Goal: Task Accomplishment & Management: Manage account settings

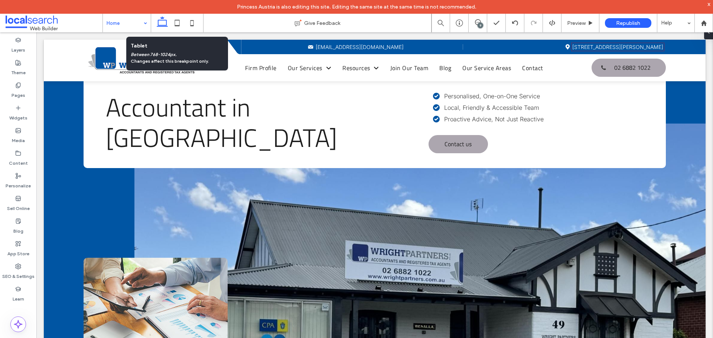
click at [178, 22] on icon at bounding box center [177, 23] width 15 height 15
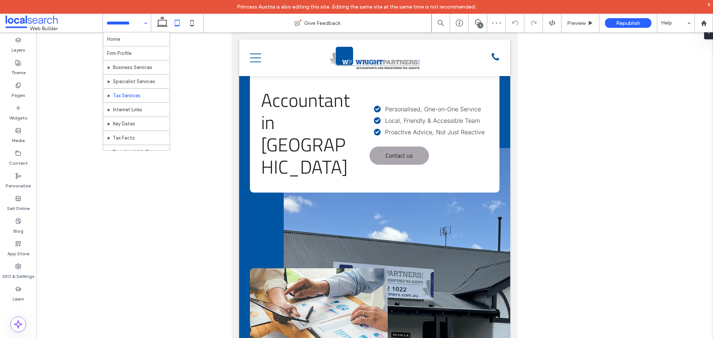
click at [137, 24] on input at bounding box center [125, 23] width 37 height 19
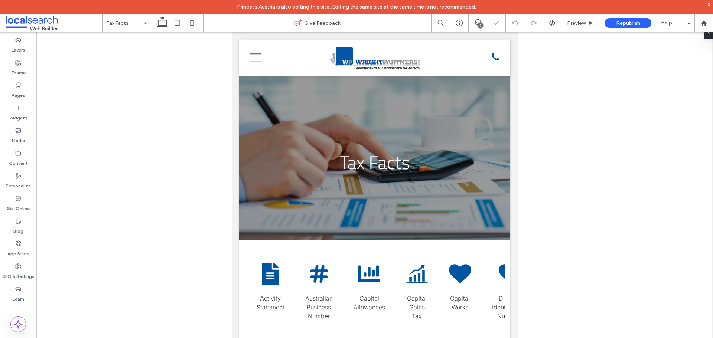
scroll to position [137, 0]
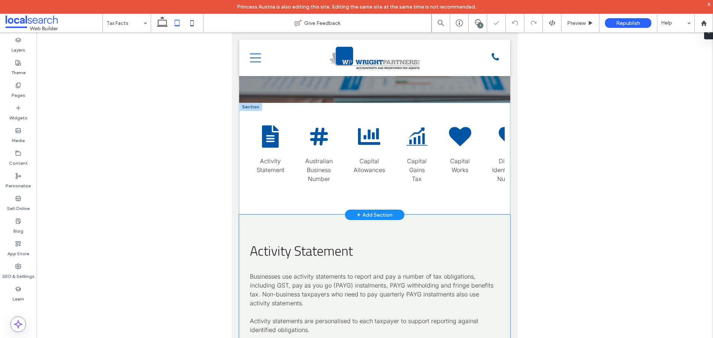
click at [285, 150] on div "Paper Icon Activity Statement" at bounding box center [271, 159] width 40 height 79
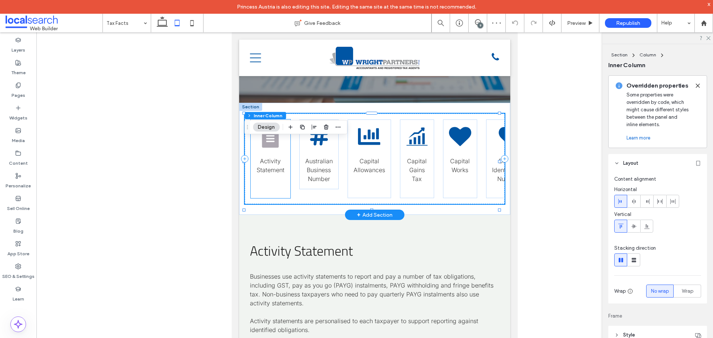
scroll to position [111, 0]
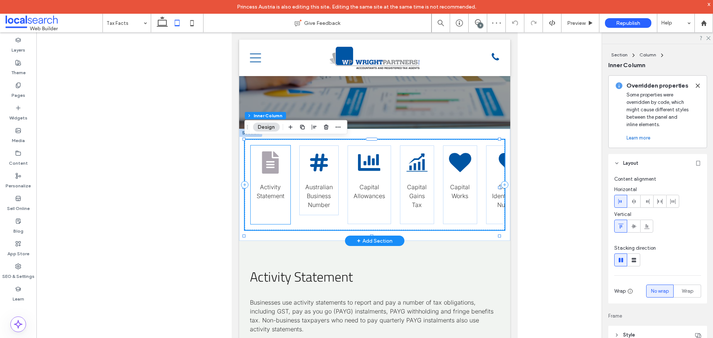
click at [278, 155] on icon "Paper Icon" at bounding box center [270, 162] width 22 height 22
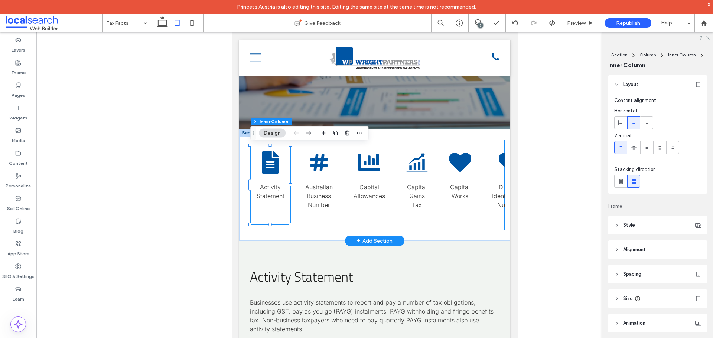
click at [382, 227] on div "Paper Icon Activity Statement Hashtag Icon Australian Business Number Chart Ico…" at bounding box center [375, 185] width 260 height 91
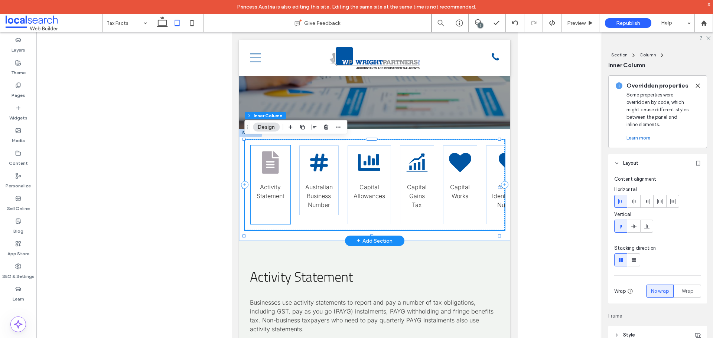
click at [280, 164] on icon "Paper Icon" at bounding box center [270, 162] width 22 height 22
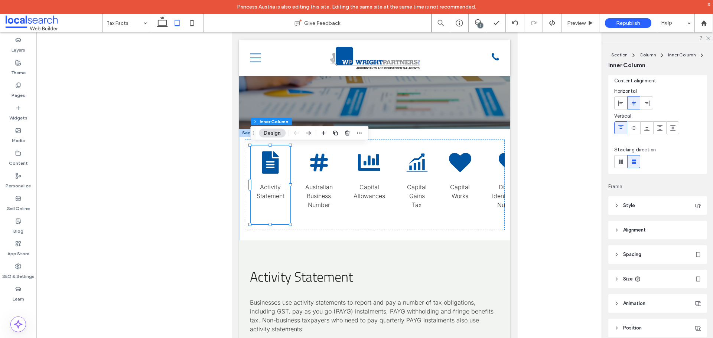
scroll to position [38, 0]
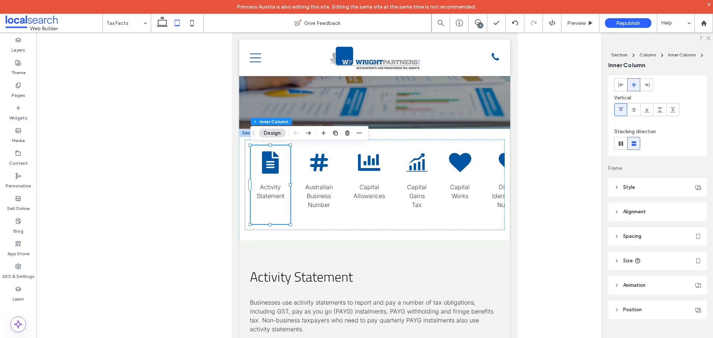
click at [647, 261] on header "Size" at bounding box center [657, 261] width 99 height 19
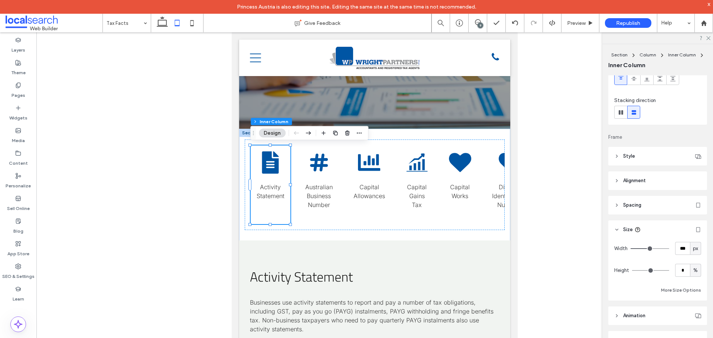
scroll to position [99, 0]
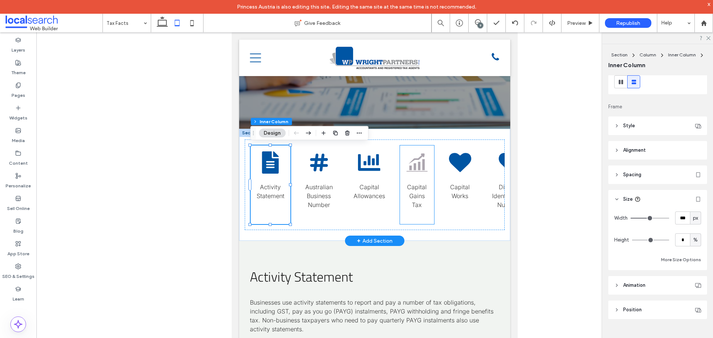
click at [420, 165] on icon at bounding box center [416, 163] width 21 height 18
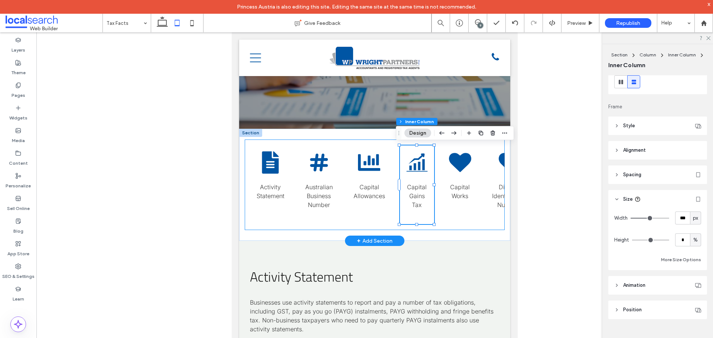
click at [395, 222] on div "Paper Icon Activity Statement Hashtag Icon Australian Business Number Chart Ico…" at bounding box center [375, 185] width 260 height 91
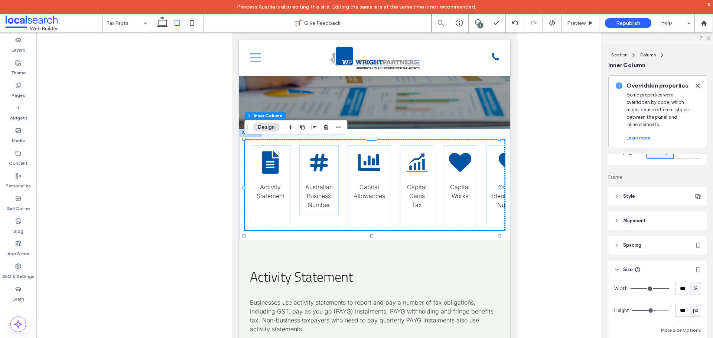
scroll to position [209, 0]
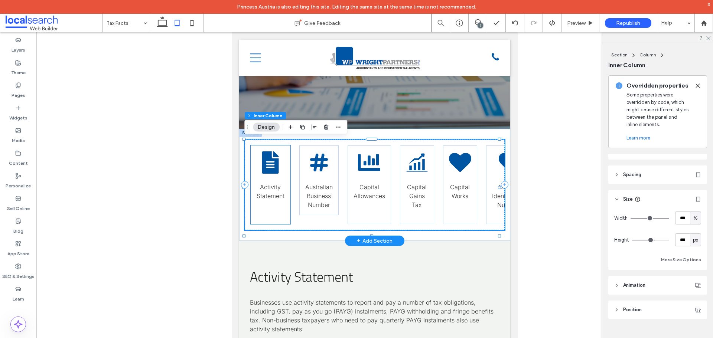
click at [287, 197] on div "Paper Icon Activity Statement" at bounding box center [271, 184] width 40 height 79
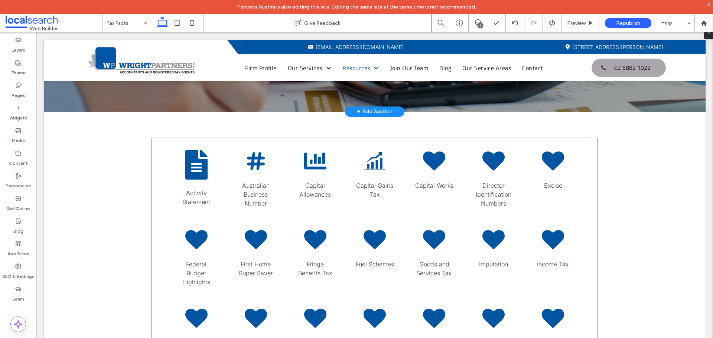
scroll to position [148, 0]
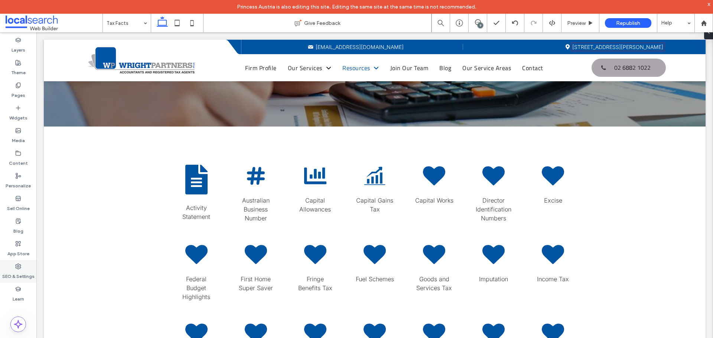
click at [24, 265] on div "SEO & Settings" at bounding box center [18, 271] width 36 height 23
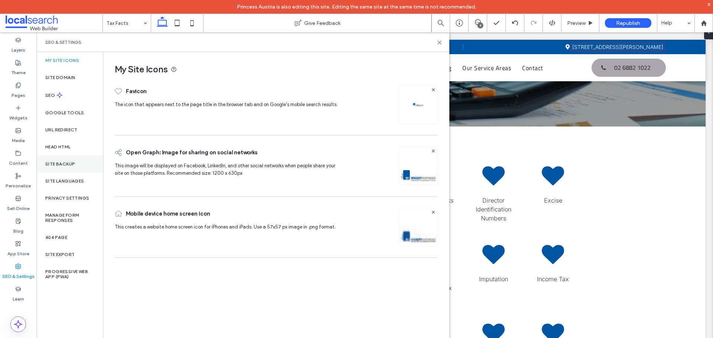
click at [50, 163] on label "Site Backup" at bounding box center [60, 163] width 30 height 5
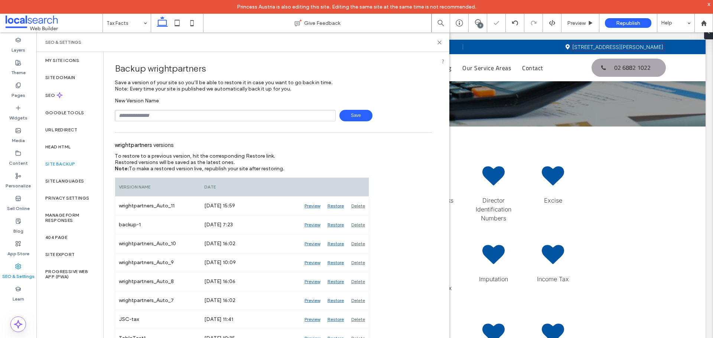
click at [168, 115] on input "text" at bounding box center [225, 116] width 221 height 12
type input "**********"
click at [354, 116] on span "Save" at bounding box center [355, 116] width 33 height 12
click at [441, 42] on icon at bounding box center [439, 43] width 6 height 6
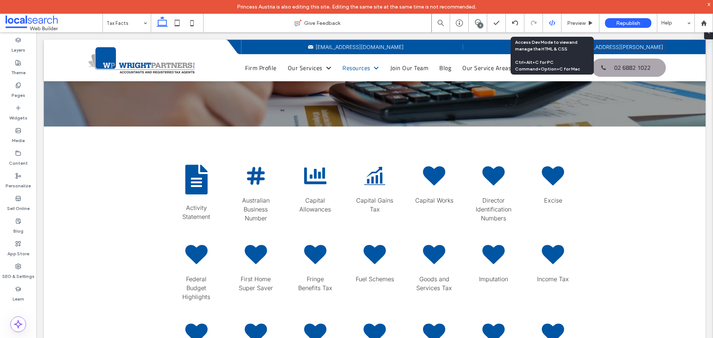
click at [552, 19] on div at bounding box center [552, 23] width 19 height 19
click at [550, 23] on icon at bounding box center [552, 23] width 7 height 7
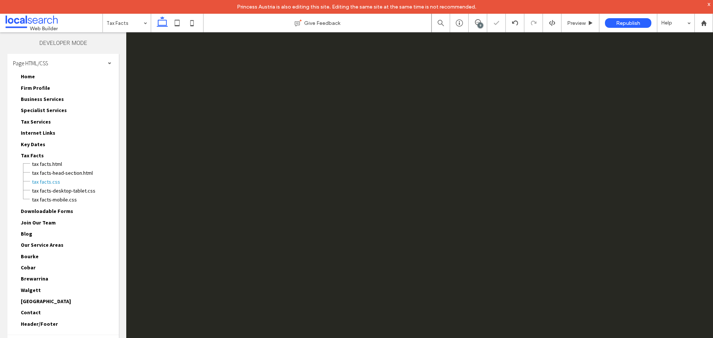
scroll to position [0, 0]
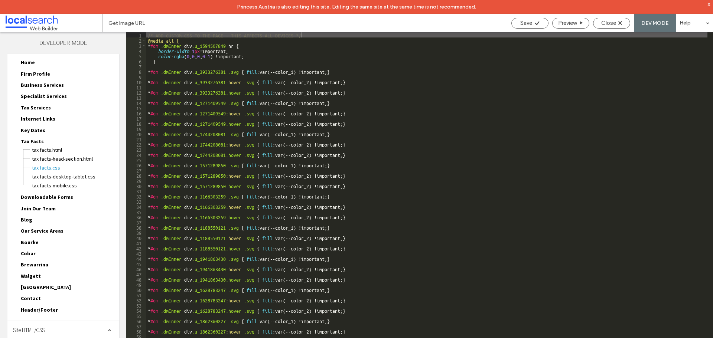
click at [39, 327] on span "Site HTML/CSS" at bounding box center [29, 330] width 32 height 7
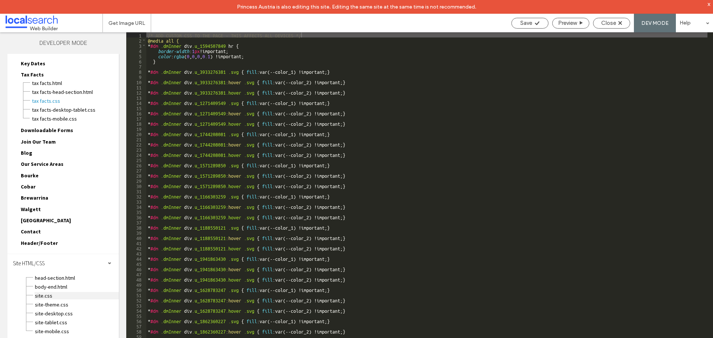
click at [48, 295] on span "site.css" at bounding box center [77, 295] width 84 height 7
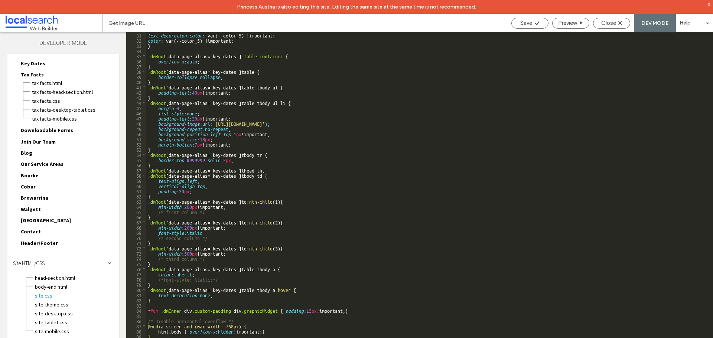
scroll to position [210, 0]
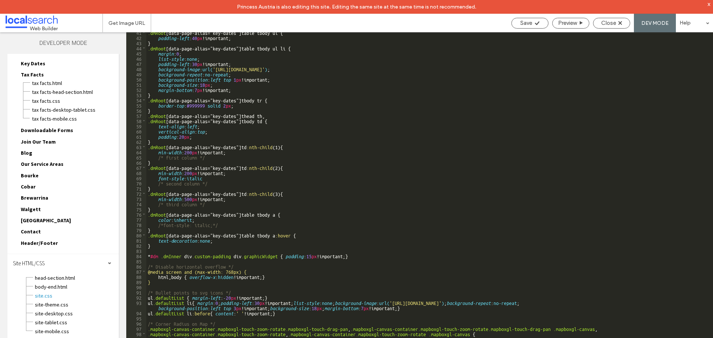
click at [708, 1] on div "x" at bounding box center [708, 4] width 3 height 6
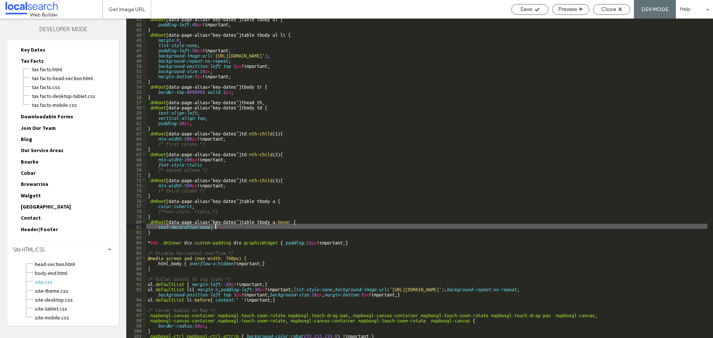
click at [253, 226] on div ".dmRoot [ data-page-alias =" key-dates "] table tbody ul { padding-left : 40 px…" at bounding box center [426, 181] width 561 height 330
click at [243, 228] on div ".dmRoot [ data-page-alias =" key-dates "] table tbody ul { padding-left : 40 px…" at bounding box center [426, 181] width 561 height 330
click at [238, 230] on div ".dmRoot [ data-page-alias =" key-dates "] table tbody ul { padding-left : 40 px…" at bounding box center [426, 181] width 561 height 330
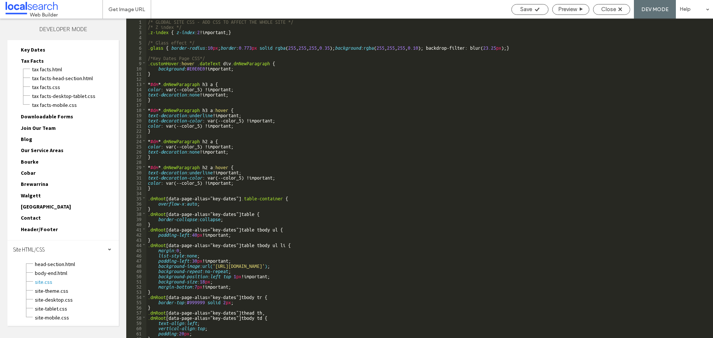
scroll to position [0, 0]
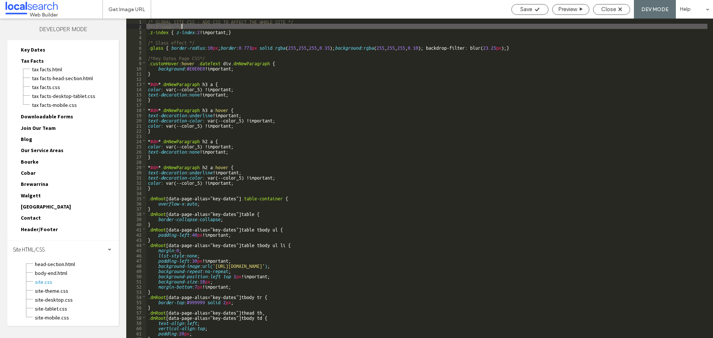
click at [278, 28] on div "/* GLOBAL SITE CSS - ADD CSS TO AFFECT THE WHOLE SITE */ /* Z index */ .z-index…" at bounding box center [426, 184] width 561 height 330
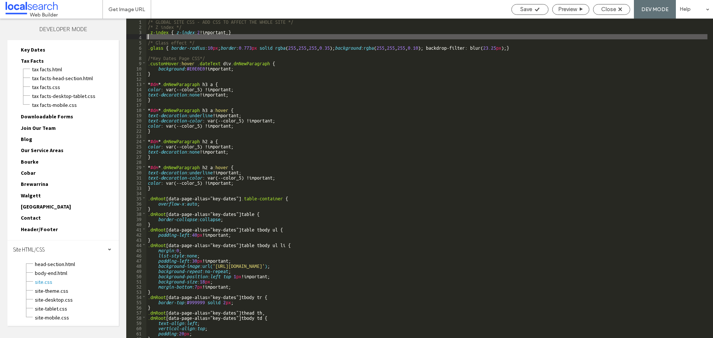
click at [269, 36] on div "/* GLOBAL SITE CSS - ADD CSS TO AFFECT THE WHOLE SITE */ /* Z index */ .z-index…" at bounding box center [426, 184] width 561 height 330
click at [202, 48] on div "/* GLOBAL SITE CSS - ADD CSS TO AFFECT THE WHOLE SITE */ /* Z index */ .z-index…" at bounding box center [426, 184] width 561 height 330
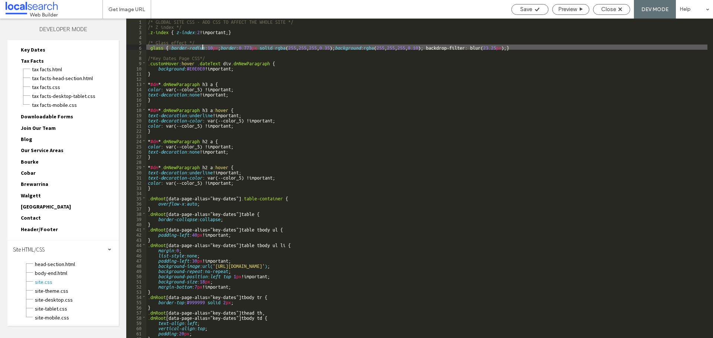
click at [199, 52] on div "/* GLOBAL SITE CSS - ADD CSS TO AFFECT THE WHOLE SITE */ /* Z index */ .z-index…" at bounding box center [426, 184] width 561 height 330
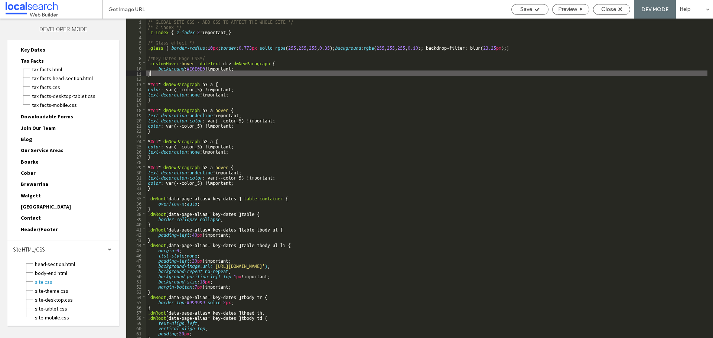
click at [198, 72] on div "/* GLOBAL SITE CSS - ADD CSS TO AFFECT THE WHOLE SITE */ /* Z index */ .z-index…" at bounding box center [426, 184] width 561 height 330
click at [171, 80] on div "/* GLOBAL SITE CSS - ADD CSS TO AFFECT THE WHOLE SITE */ /* Z index */ .z-index…" at bounding box center [426, 184] width 561 height 330
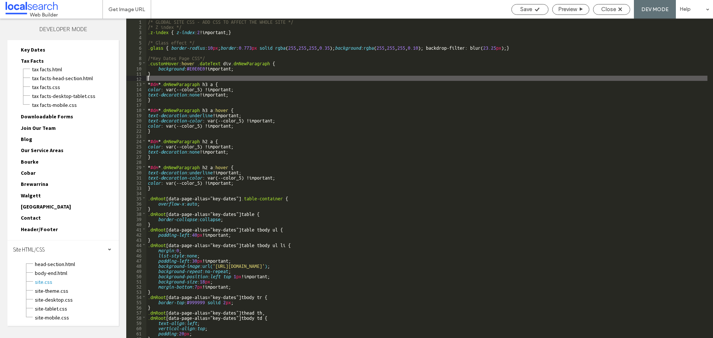
click at [169, 73] on div "/* GLOBAL SITE CSS - ADD CSS TO AFFECT THE WHOLE SITE */ /* Z index */ .z-index…" at bounding box center [426, 184] width 561 height 330
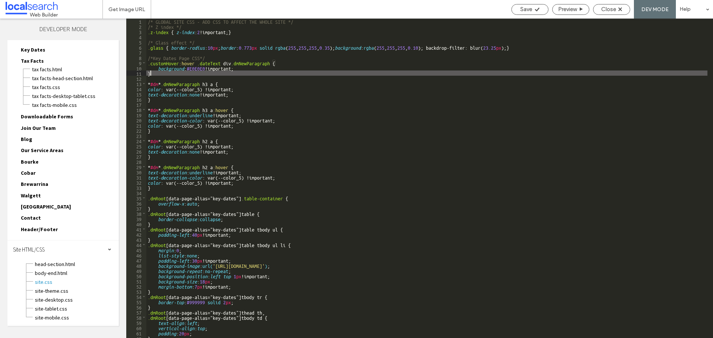
click at [164, 76] on div "/* GLOBAL SITE CSS - ADD CSS TO AFFECT THE WHOLE SITE */ /* Z index */ .z-index…" at bounding box center [426, 184] width 561 height 330
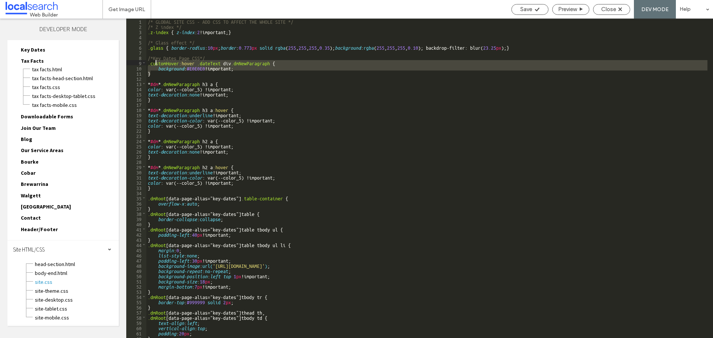
drag, startPoint x: 163, startPoint y: 73, endPoint x: 156, endPoint y: 60, distance: 14.3
click at [156, 60] on div "/* GLOBAL SITE CSS - ADD CSS TO AFFECT THE WHOLE SITE */ /* Z index */ .z-index…" at bounding box center [426, 184] width 561 height 330
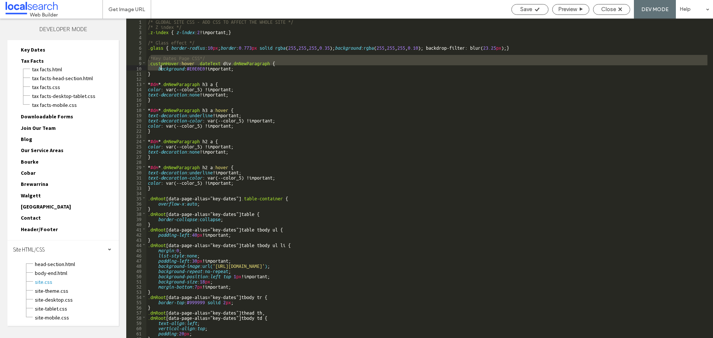
drag, startPoint x: 150, startPoint y: 58, endPoint x: 161, endPoint y: 70, distance: 16.6
click at [161, 70] on div "/* GLOBAL SITE CSS - ADD CSS TO AFFECT THE WHOLE SITE */ /* Z index */ .z-index…" at bounding box center [426, 184] width 561 height 330
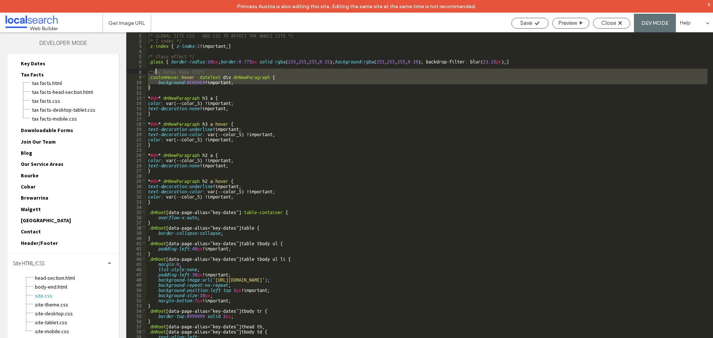
click at [155, 71] on div "/* GLOBAL SITE CSS - ADD CSS TO AFFECT THE WHOLE SITE */ /* Z index */ .z-index…" at bounding box center [426, 197] width 561 height 330
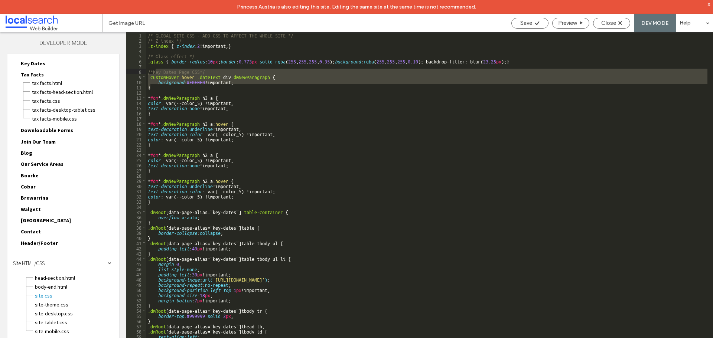
click at [165, 86] on div "/* GLOBAL SITE CSS - ADD CSS TO AFFECT THE WHOLE SITE */ /* Z index */ .z-index…" at bounding box center [426, 192] width 561 height 320
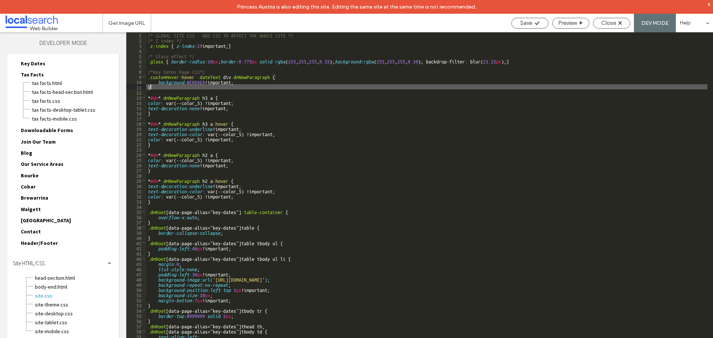
click at [176, 65] on div "/* GLOBAL SITE CSS - ADD CSS TO AFFECT THE WHOLE SITE */ /* Z index */ .z-index…" at bounding box center [426, 197] width 561 height 330
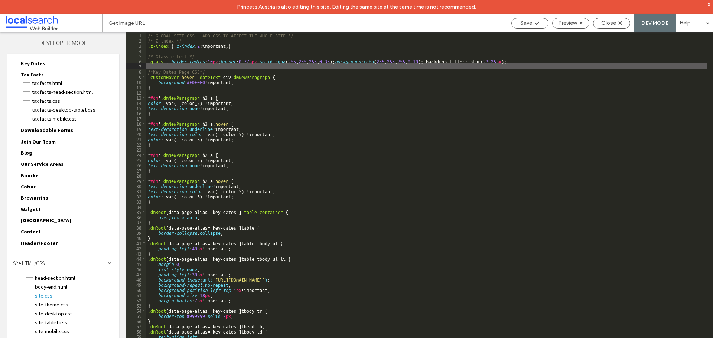
click at [179, 53] on div "/* GLOBAL SITE CSS - ADD CSS TO AFFECT THE WHOLE SITE */ /* Z index */ .z-index…" at bounding box center [426, 197] width 561 height 330
click at [177, 66] on div "/* GLOBAL SITE CSS - ADD CSS TO AFFECT THE WHOLE SITE */ /* Z index */ .z-index…" at bounding box center [426, 197] width 561 height 330
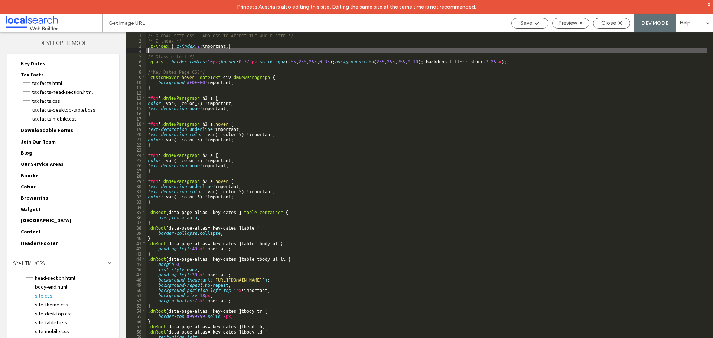
click at [179, 50] on div "/* GLOBAL SITE CSS - ADD CSS TO AFFECT THE WHOLE SITE */ /* Z index */ .z-index…" at bounding box center [426, 197] width 561 height 330
click at [219, 69] on div "/* GLOBAL SITE CSS - ADD CSS TO AFFECT THE WHOLE SITE */ /* Z index */ .z-index…" at bounding box center [426, 197] width 561 height 330
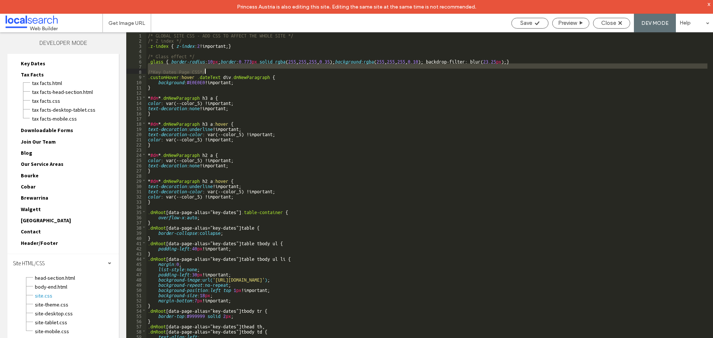
click at [225, 65] on div "/* GLOBAL SITE CSS - ADD CSS TO AFFECT THE WHOLE SITE */ /* Z index */ .z-index…" at bounding box center [426, 192] width 561 height 320
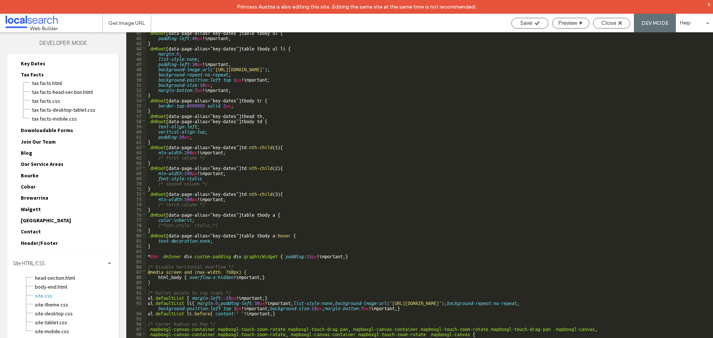
scroll to position [210, 0]
click at [709, 3] on div "x" at bounding box center [708, 4] width 3 height 6
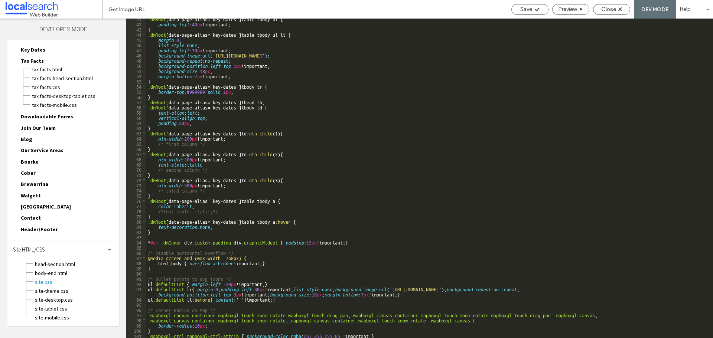
click at [183, 271] on div ".dmRoot [ data-page-alias =" key-dates "] table tbody ul { padding-left : 40 px…" at bounding box center [426, 181] width 561 height 330
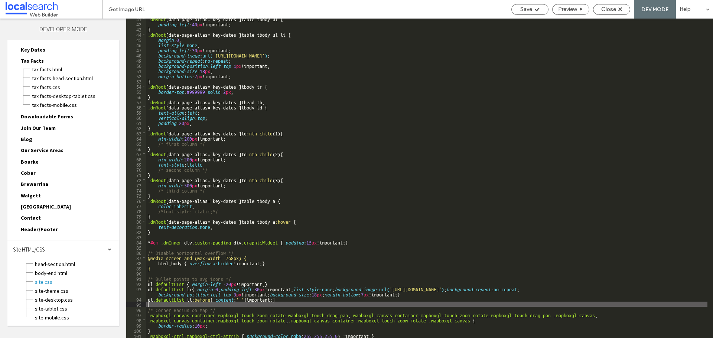
click at [286, 302] on div ".dmRoot [ data-page-alias =" key-dates "] table tbody ul { padding-left : 40 px…" at bounding box center [426, 181] width 561 height 330
click at [287, 299] on div ".dmRoot [ data-page-alias =" key-dates "] table tbody ul { padding-left : 40 px…" at bounding box center [426, 181] width 561 height 330
click at [287, 303] on div ".dmRoot [ data-page-alias =" key-dates "] table tbody ul { padding-left : 40 px…" at bounding box center [426, 181] width 561 height 330
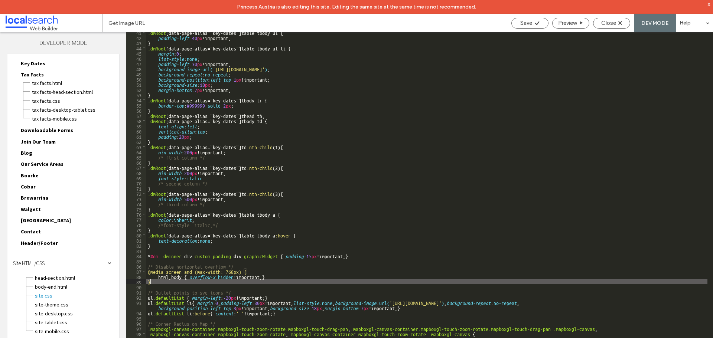
click at [234, 281] on div ".dmRoot [ data-page-alias =" key-dates "] table tbody ul { padding-left : 40 px…" at bounding box center [426, 195] width 561 height 330
click at [222, 288] on div ".dmRoot [ data-page-alias =" key-dates "] table tbody ul { padding-left : 40 px…" at bounding box center [426, 195] width 561 height 330
click at [222, 281] on div ".dmRoot [ data-page-alias =" key-dates "] table tbody ul { padding-left : 40 px…" at bounding box center [426, 195] width 561 height 330
click at [220, 284] on div ".dmRoot [ data-page-alias =" key-dates "] table tbody ul { padding-left : 40 px…" at bounding box center [426, 195] width 561 height 330
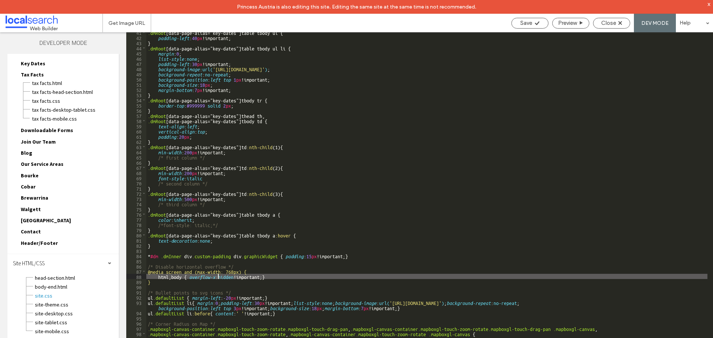
click at [219, 277] on div ".dmRoot [ data-page-alias =" key-dates "] table tbody ul { padding-left : 40 px…" at bounding box center [426, 195] width 561 height 330
click at [196, 288] on div ".dmRoot [ data-page-alias =" key-dates "] table tbody ul { padding-left : 40 px…" at bounding box center [426, 195] width 561 height 330
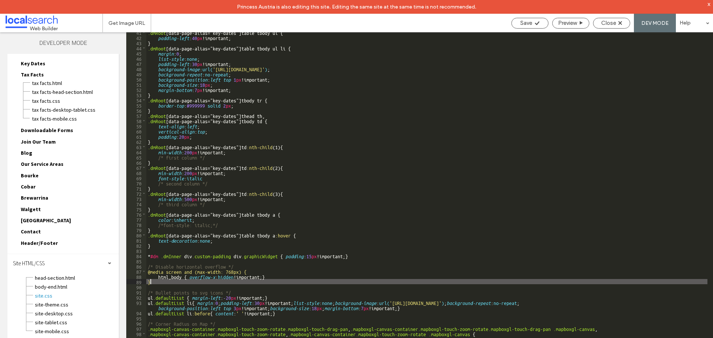
click at [196, 282] on div ".dmRoot [ data-page-alias =" key-dates "] table tbody ul { padding-left : 40 px…" at bounding box center [426, 195] width 561 height 330
click at [193, 285] on div ".dmRoot [ data-page-alias =" key-dates "] table tbody ul { padding-left : 40 px…" at bounding box center [426, 195] width 561 height 330
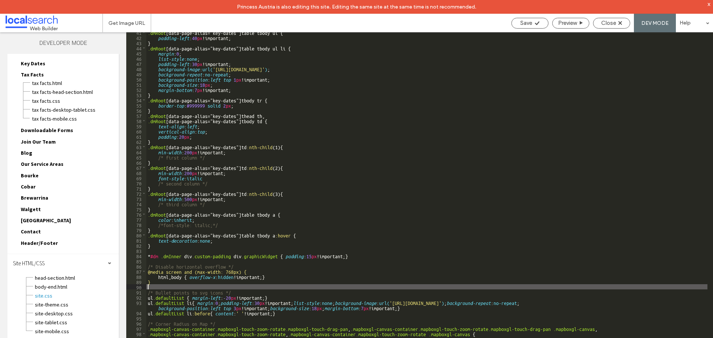
click at [200, 282] on div ".dmRoot [ data-page-alias =" key-dates "] table tbody ul { padding-left : 40 px…" at bounding box center [426, 195] width 561 height 330
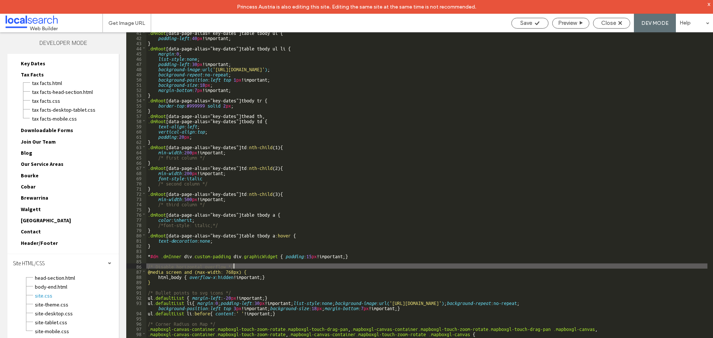
click at [275, 264] on div ".dmRoot [ data-page-alias =" key-dates "] table tbody ul { padding-left : 40 px…" at bounding box center [426, 195] width 561 height 330
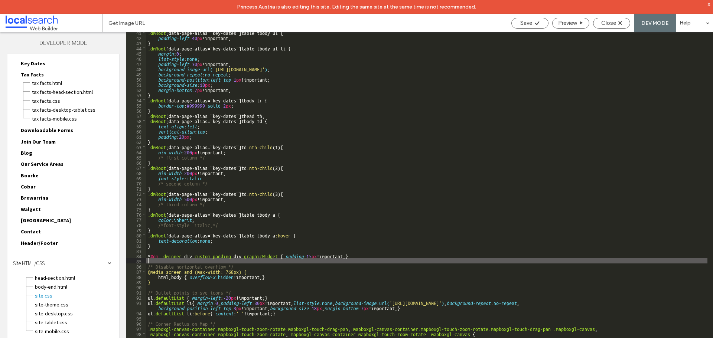
click at [245, 260] on div ".dmRoot [ data-page-alias =" key-dates "] table tbody ul { padding-left : 40 px…" at bounding box center [426, 195] width 561 height 330
click at [369, 254] on div ".dmRoot [ data-page-alias =" key-dates "] table tbody ul { padding-left : 40 px…" at bounding box center [426, 195] width 561 height 330
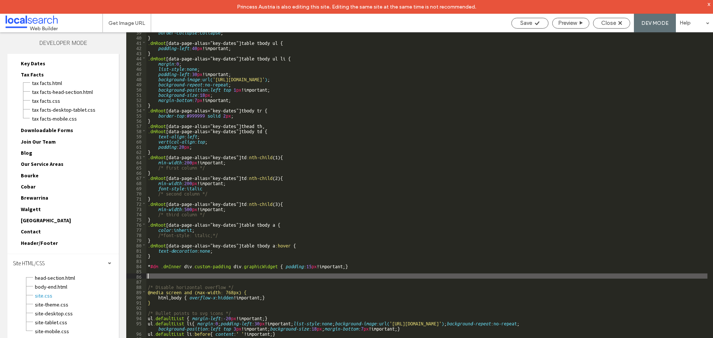
scroll to position [221, 0]
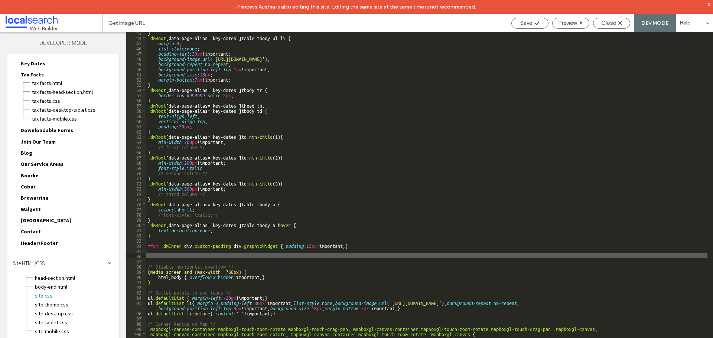
click at [166, 258] on div "} .dmRoot [ data-page-alias =" key-dates "] table tbody ul li { margin : 0 ; li…" at bounding box center [426, 195] width 561 height 330
click at [167, 253] on div "} .dmRoot [ data-page-alias =" key-dates "] table tbody ul li { margin : 0 ; li…" at bounding box center [426, 195] width 561 height 330
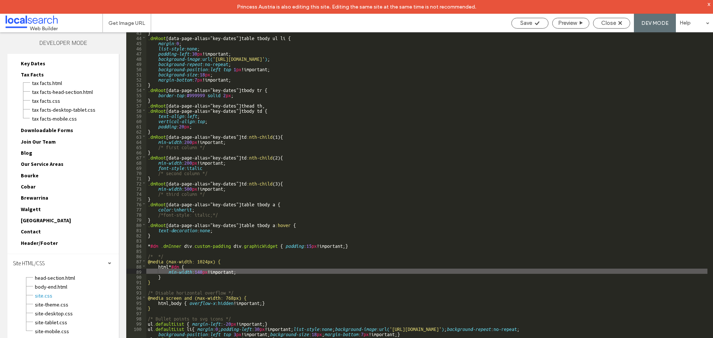
click at [182, 266] on div "} .dmRoot [ data-page-alias =" key-dates "] table tbody ul li { margin : 0 ; li…" at bounding box center [426, 195] width 561 height 330
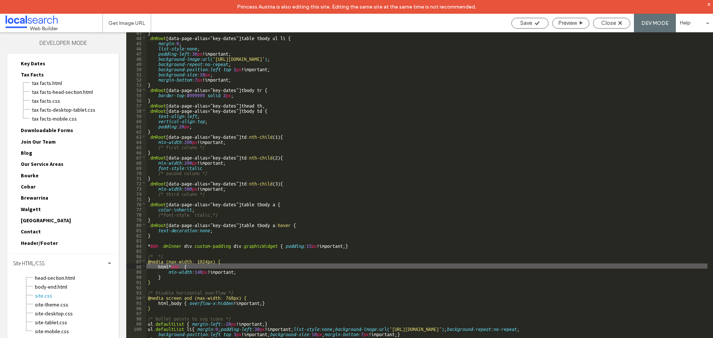
click at [181, 274] on div "} .dmRoot [ data-page-alias =" key-dates "] table tbody ul li { margin : 0 ; li…" at bounding box center [426, 195] width 561 height 330
click at [183, 266] on div "} .dmRoot [ data-page-alias =" key-dates "] table tbody ul li { margin : 0 ; li…" at bounding box center [426, 195] width 561 height 330
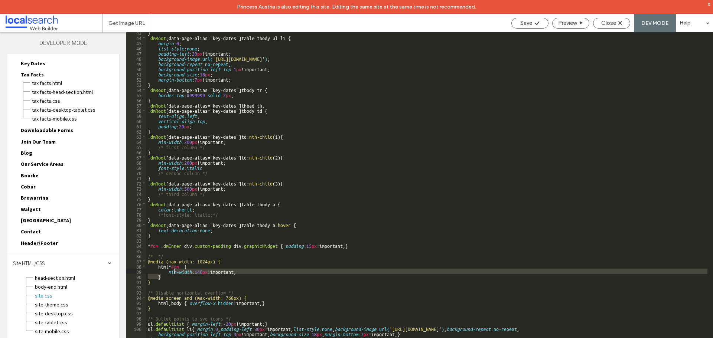
click at [174, 272] on div "} .dmRoot [ data-page-alias =" key-dates "] table tbody ul li { margin : 0 ; li…" at bounding box center [426, 195] width 561 height 330
click at [163, 279] on div "} .dmRoot [ data-page-alias =" key-dates "] table tbody ul li { margin : 0 ; li…" at bounding box center [426, 195] width 561 height 330
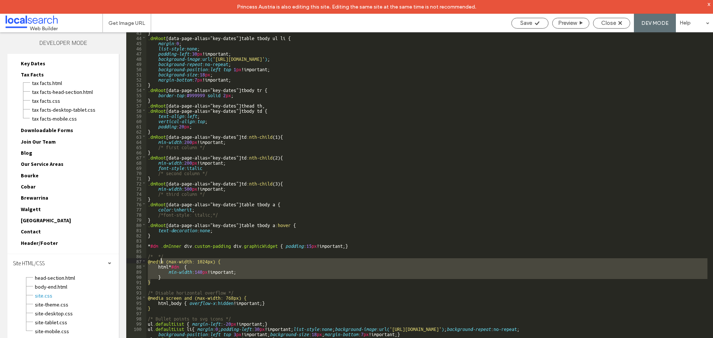
drag, startPoint x: 161, startPoint y: 281, endPoint x: 161, endPoint y: 259, distance: 21.2
click at [161, 259] on div "} .dmRoot [ data-page-alias =" key-dates "] table tbody ul li { margin : 0 ; li…" at bounding box center [426, 195] width 561 height 330
click at [156, 258] on div "} .dmRoot [ data-page-alias =" key-dates "] table tbody ul li { margin : 0 ; li…" at bounding box center [426, 195] width 561 height 330
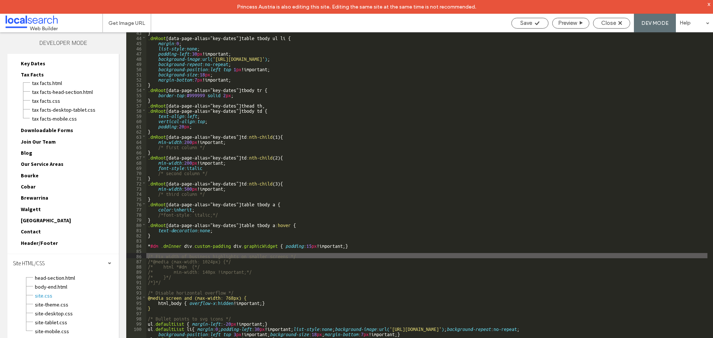
click at [167, 256] on div "} .dmRoot [ data-page-alias =" key-dates "] table tbody ul li { margin : 0 ; li…" at bounding box center [426, 195] width 561 height 330
type textarea "**"
click at [177, 268] on div "} .dmRoot [ data-page-alias =" key-dates "] table tbody ul li { margin : 0 ; li…" at bounding box center [426, 195] width 561 height 330
drag, startPoint x: 223, startPoint y: 255, endPoint x: 199, endPoint y: 255, distance: 23.8
click at [199, 255] on div "} .dmRoot [ data-page-alias =" key-dates "] table tbody ul li { margin : 0 ; li…" at bounding box center [426, 195] width 561 height 330
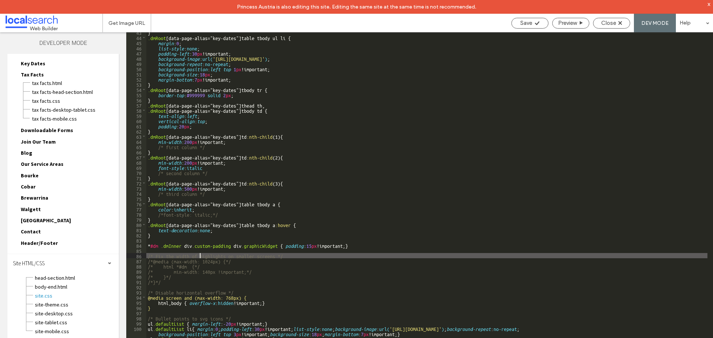
click at [232, 272] on div "} .dmRoot [ data-page-alias =" key-dates "] table tbody ul li { margin : 0 ; li…" at bounding box center [426, 195] width 561 height 330
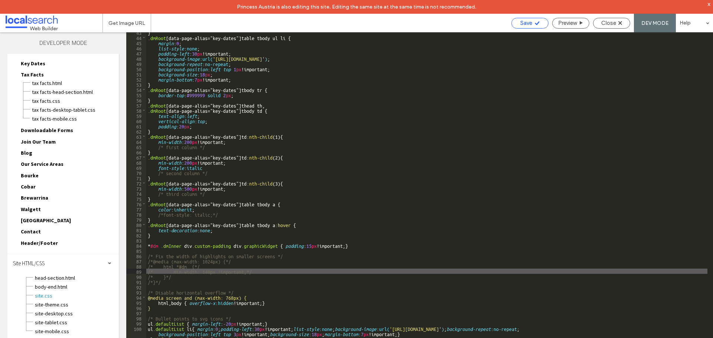
click at [523, 21] on span "Save" at bounding box center [526, 23] width 12 height 7
click at [612, 23] on span "Close" at bounding box center [608, 23] width 15 height 7
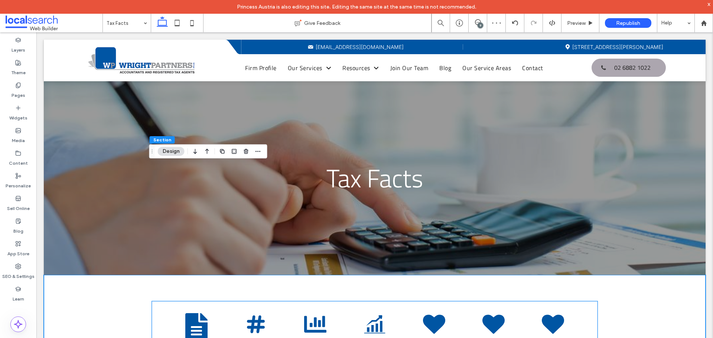
scroll to position [111, 0]
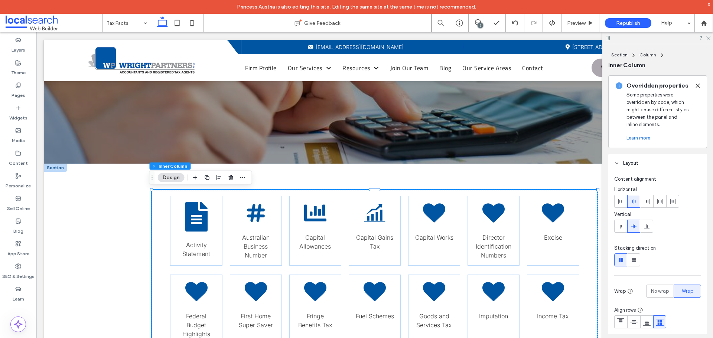
click at [245, 176] on icon "button" at bounding box center [243, 178] width 6 height 6
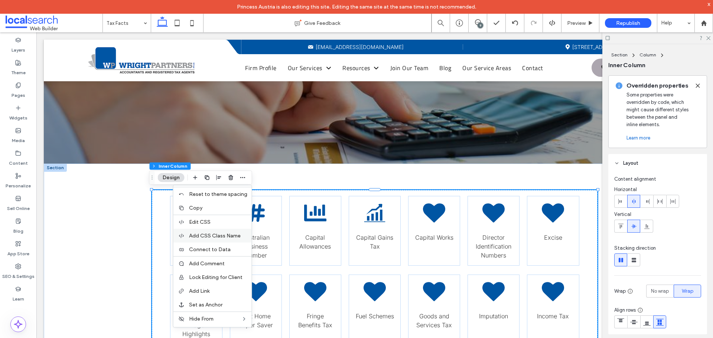
click at [226, 238] on span "Add CSS Class Name" at bounding box center [215, 236] width 52 height 6
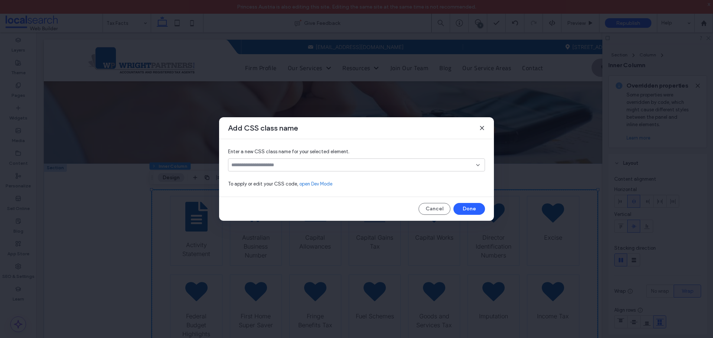
click at [285, 161] on div at bounding box center [356, 164] width 257 height 13
click at [282, 164] on input at bounding box center [353, 165] width 245 height 6
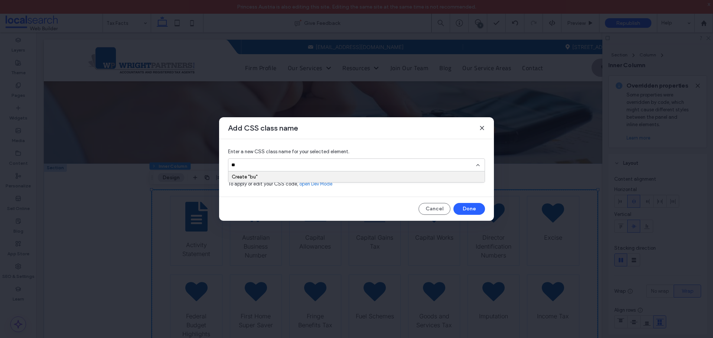
type input "*"
type input "**********"
click at [280, 175] on div "Create "highlightsScroll"" at bounding box center [356, 177] width 249 height 6
click at [478, 166] on icon at bounding box center [478, 165] width 6 height 6
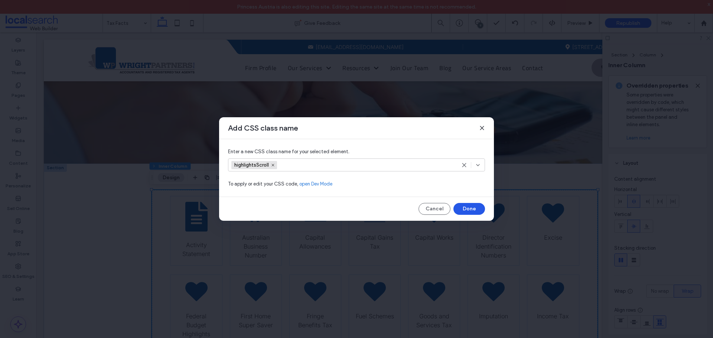
click at [462, 208] on button "Done" at bounding box center [469, 209] width 32 height 12
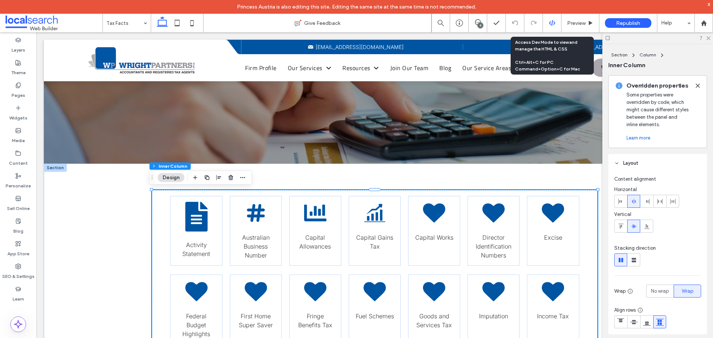
click at [554, 21] on icon at bounding box center [552, 23] width 7 height 7
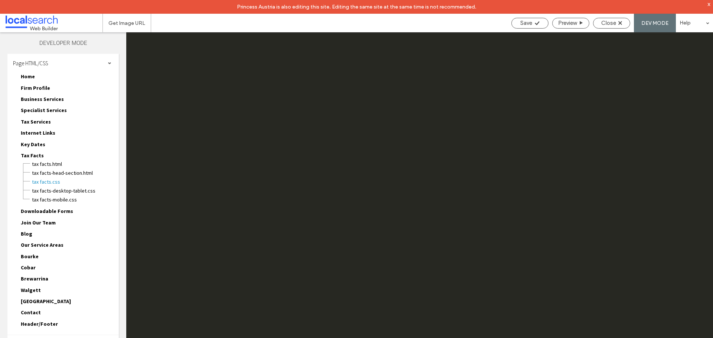
scroll to position [0, 0]
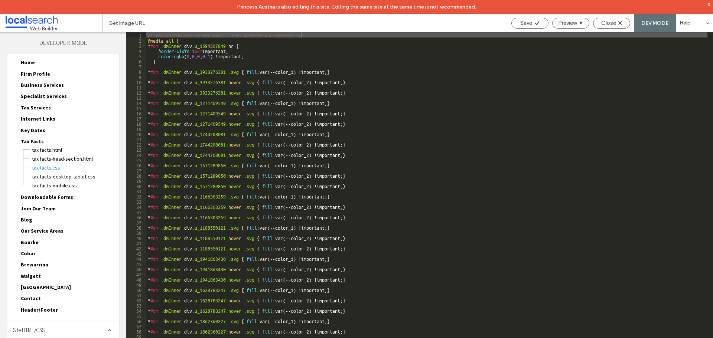
click at [32, 325] on div "Site HTML/CSS" at bounding box center [62, 330] width 111 height 19
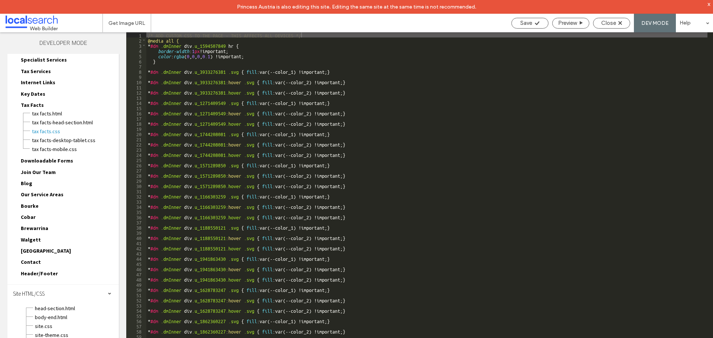
scroll to position [81, 0]
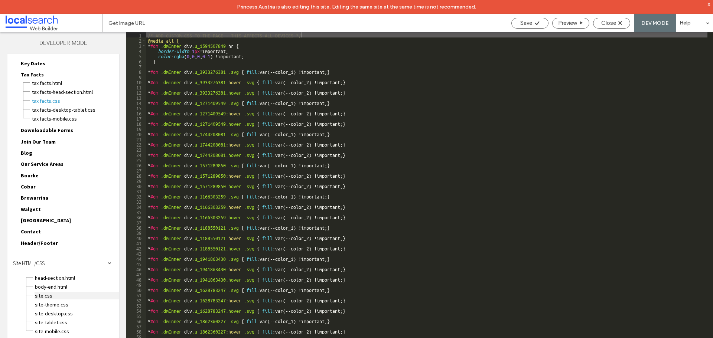
click at [42, 294] on span "site.css" at bounding box center [77, 295] width 84 height 7
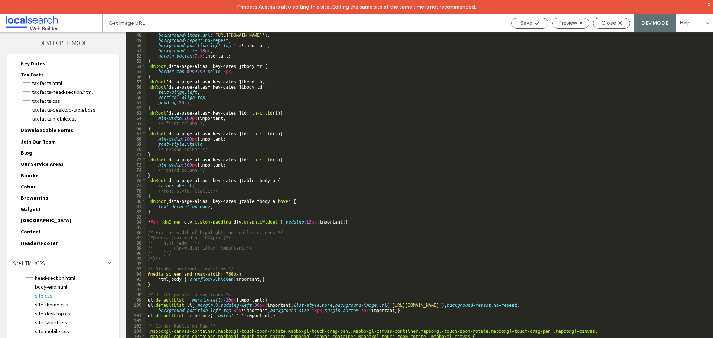
scroll to position [247, 0]
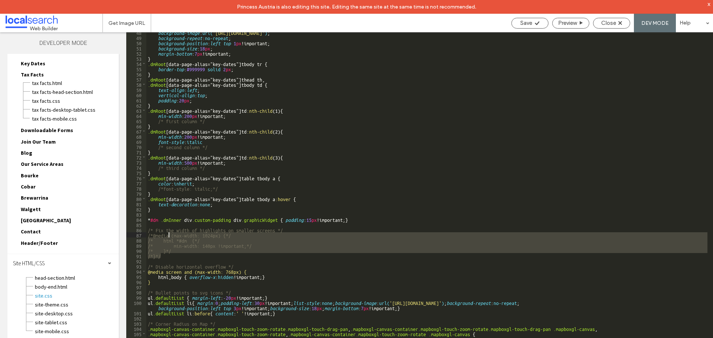
drag, startPoint x: 165, startPoint y: 256, endPoint x: 168, endPoint y: 237, distance: 19.9
click at [168, 237] on div "background-image : url( 'https://irp.cdn-website.com/219a53a5/dms3rep/multi/che…" at bounding box center [426, 195] width 561 height 330
click at [185, 240] on div "background-image : url( 'https://irp.cdn-website.com/219a53a5/dms3rep/multi/che…" at bounding box center [426, 192] width 561 height 320
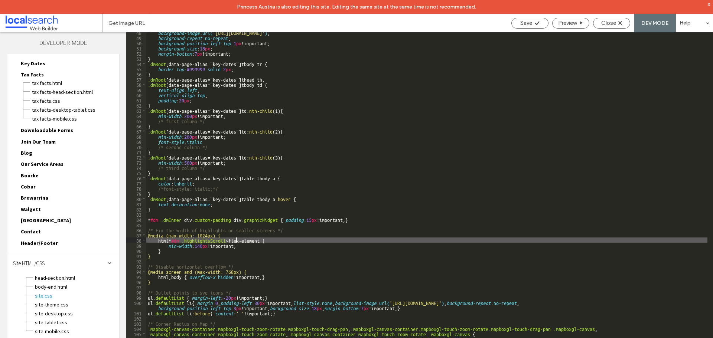
type textarea "**"
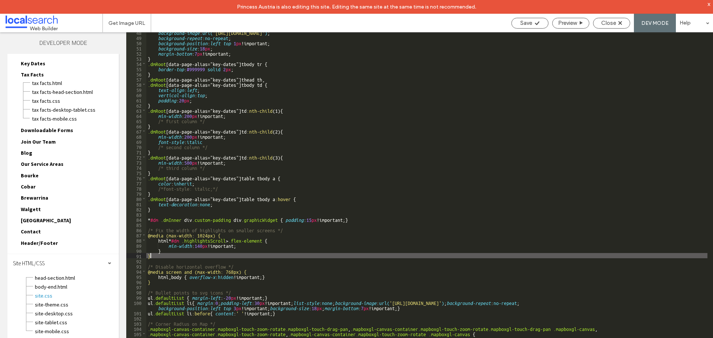
click at [245, 255] on div "background-image : url( 'https://irp.cdn-website.com/219a53a5/dms3rep/multi/che…" at bounding box center [426, 195] width 561 height 330
click at [269, 238] on div "background-image : url( 'https://irp.cdn-website.com/219a53a5/dms3rep/multi/che…" at bounding box center [426, 195] width 561 height 330
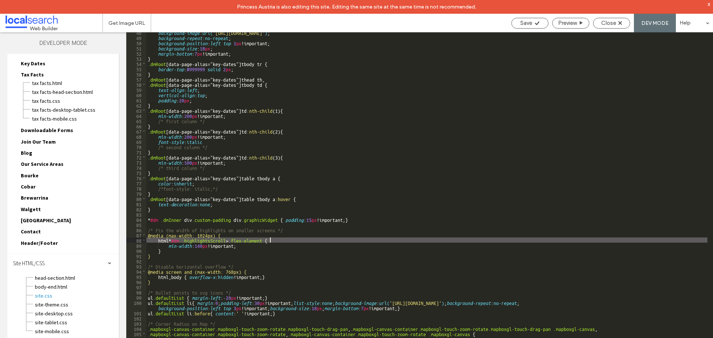
click at [258, 243] on div "background-image : url( 'https://irp.cdn-website.com/219a53a5/dms3rep/multi/che…" at bounding box center [426, 195] width 561 height 330
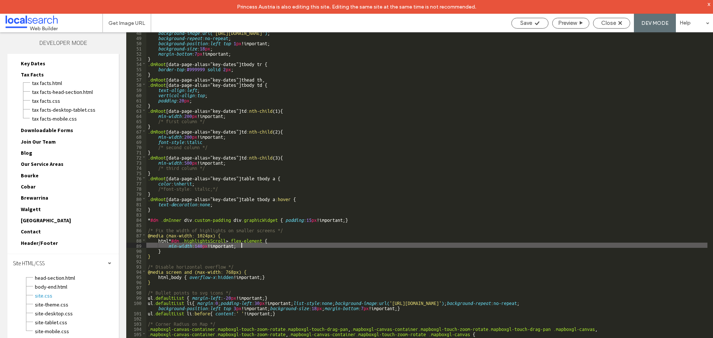
click at [258, 247] on div "background-image : url( 'https://irp.cdn-website.com/219a53a5/dms3rep/multi/che…" at bounding box center [426, 195] width 561 height 330
click at [265, 251] on div "background-image : url( 'https://irp.cdn-website.com/219a53a5/dms3rep/multi/che…" at bounding box center [426, 195] width 561 height 330
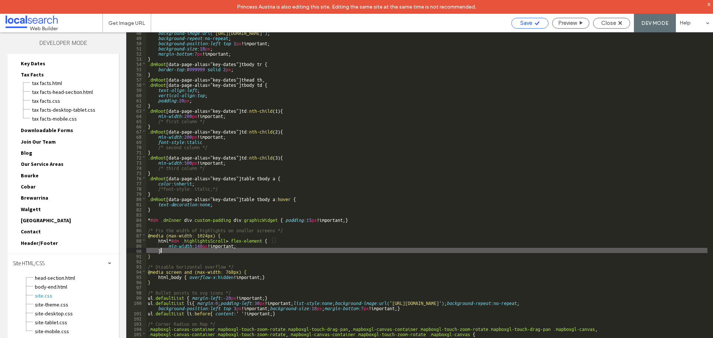
click at [528, 23] on span "Save" at bounding box center [526, 23] width 12 height 7
click at [609, 22] on span "Close" at bounding box center [608, 23] width 15 height 7
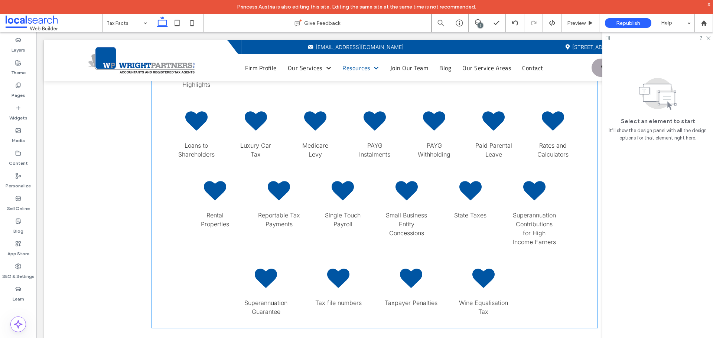
scroll to position [364, 0]
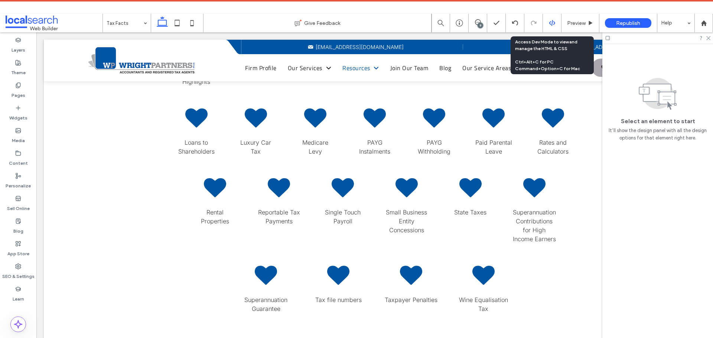
click at [549, 22] on icon at bounding box center [552, 23] width 7 height 7
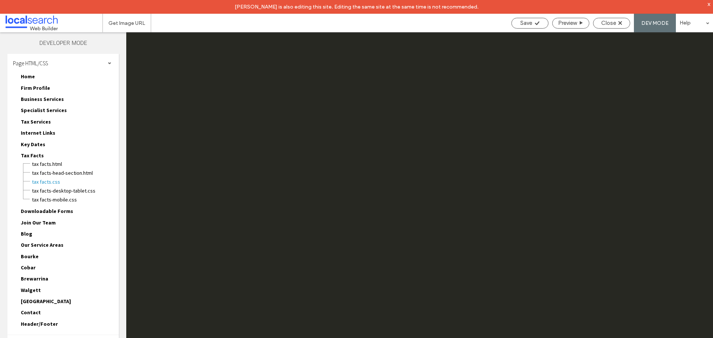
scroll to position [0, 0]
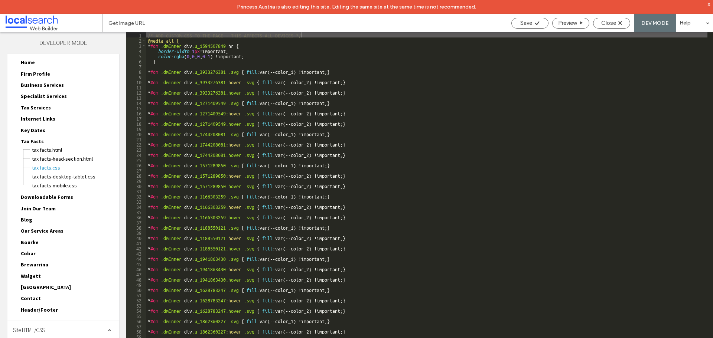
click at [38, 327] on div "Site HTML/CSS" at bounding box center [62, 330] width 111 height 19
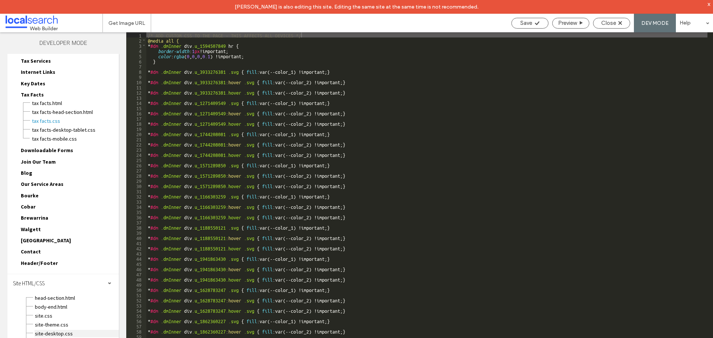
scroll to position [81, 0]
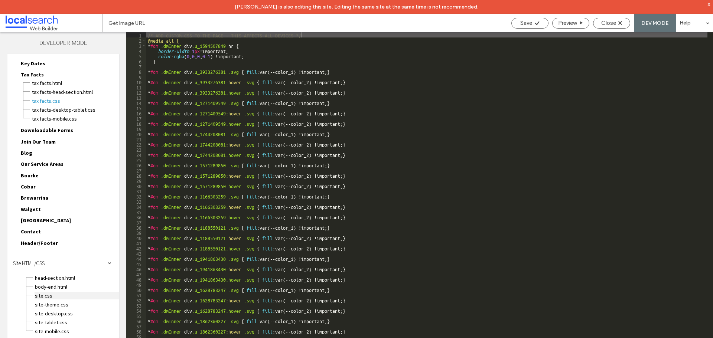
click at [46, 294] on span "site.css" at bounding box center [77, 295] width 84 height 7
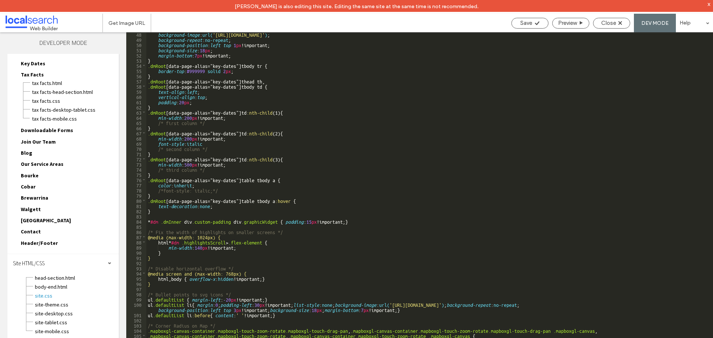
scroll to position [247, 0]
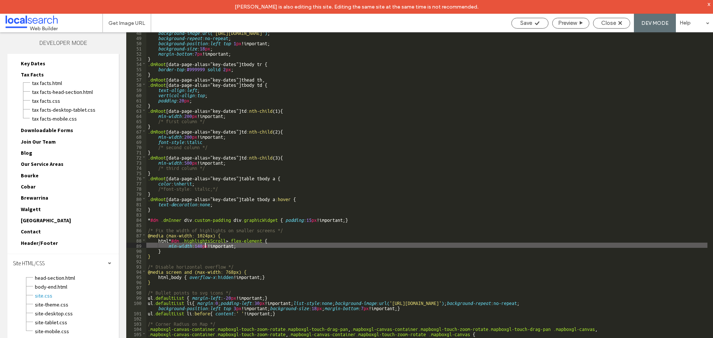
click at [204, 245] on div "background-image : url( 'https://irp.cdn-website.com/219a53a5/dms3rep/multi/che…" at bounding box center [426, 195] width 561 height 330
type textarea "**"
click at [523, 21] on span "Save" at bounding box center [526, 23] width 12 height 7
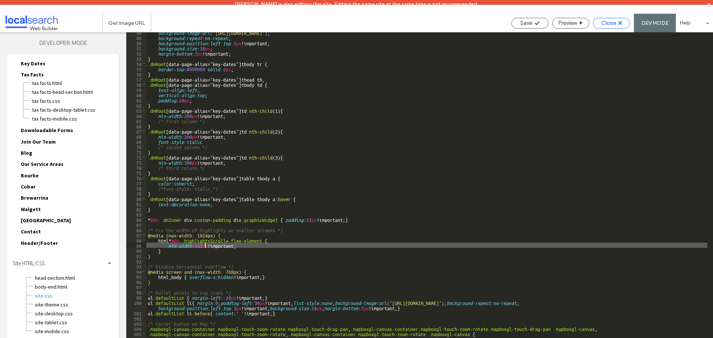
click at [605, 22] on span "Close" at bounding box center [608, 23] width 15 height 7
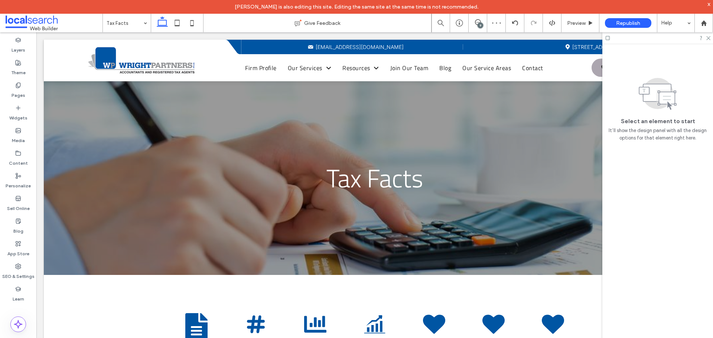
scroll to position [223, 0]
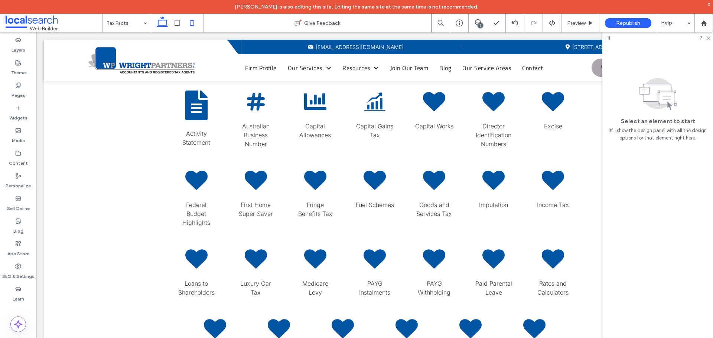
click at [197, 23] on icon at bounding box center [191, 23] width 15 height 15
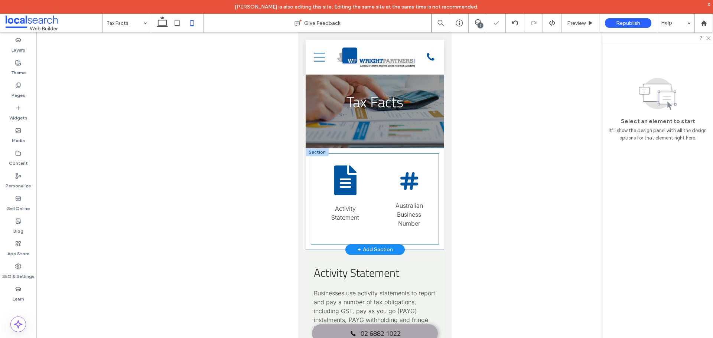
scroll to position [20, 0]
click at [368, 195] on div "Paper Icon Activity Statement" at bounding box center [345, 199] width 56 height 79
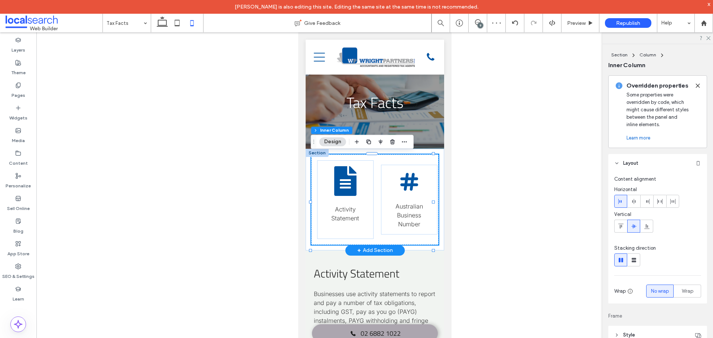
click at [368, 195] on div "Paper Icon Activity Statement" at bounding box center [345, 199] width 56 height 79
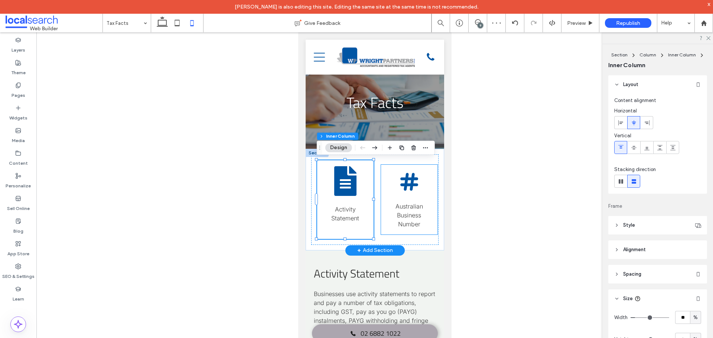
click at [383, 190] on div "Hashtag Icon Australian Business Number" at bounding box center [408, 200] width 56 height 70
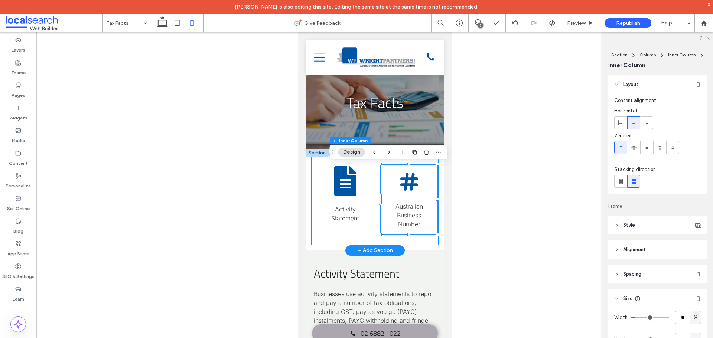
click at [373, 188] on div "Paper Icon Activity Statement Hashtag Icon Australian Business Number Chart Ico…" at bounding box center [374, 199] width 127 height 91
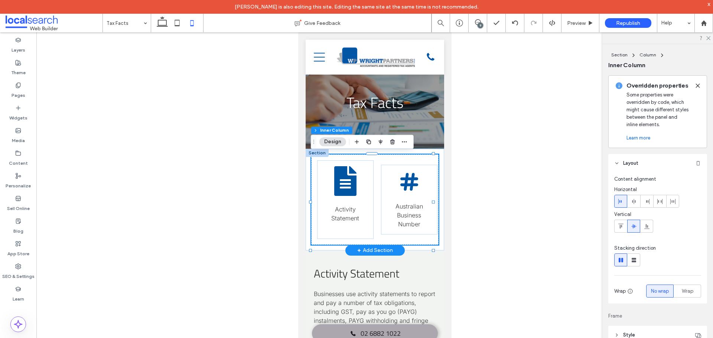
click at [377, 187] on div "Paper Icon Activity Statement Hashtag Icon Australian Business Number Chart Ico…" at bounding box center [374, 199] width 127 height 91
click at [622, 227] on icon at bounding box center [621, 226] width 6 height 6
click at [406, 186] on icon "Hashtag Icon" at bounding box center [409, 177] width 22 height 22
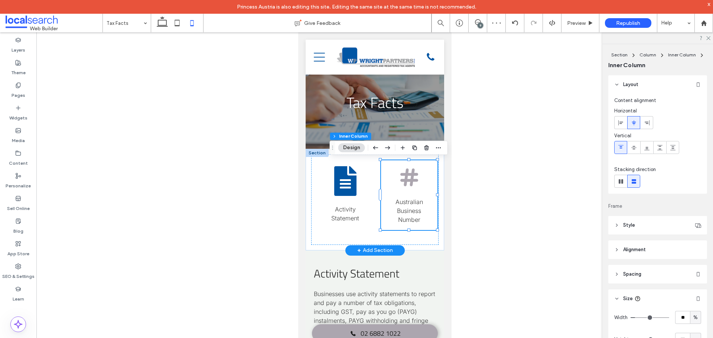
click at [406, 186] on icon "Hashtag Icon" at bounding box center [409, 177] width 22 height 22
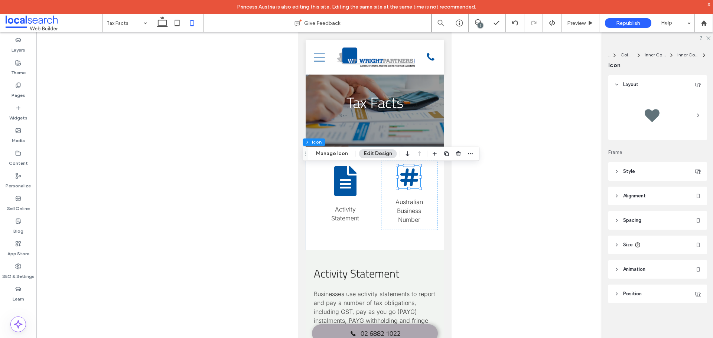
click at [654, 246] on header "Size" at bounding box center [657, 245] width 99 height 19
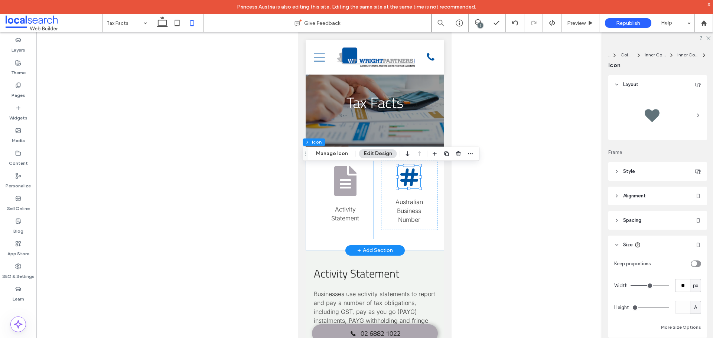
click at [344, 179] on icon "Paper Icon" at bounding box center [345, 181] width 22 height 30
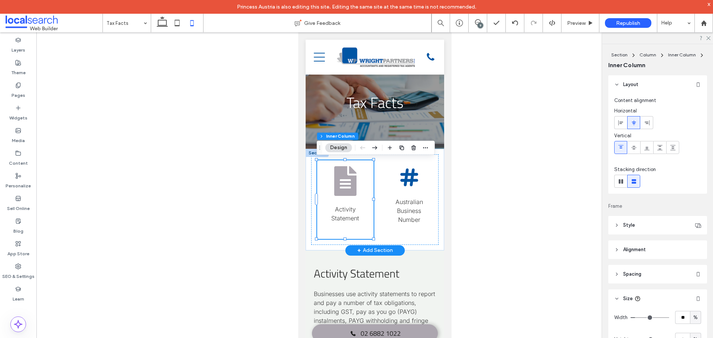
click at [344, 179] on icon "Paper Icon" at bounding box center [345, 181] width 22 height 30
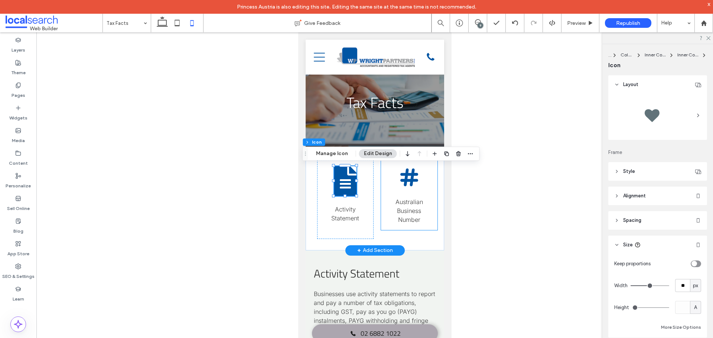
click at [382, 183] on div "Hashtag Icon Australian Business Number" at bounding box center [408, 195] width 56 height 70
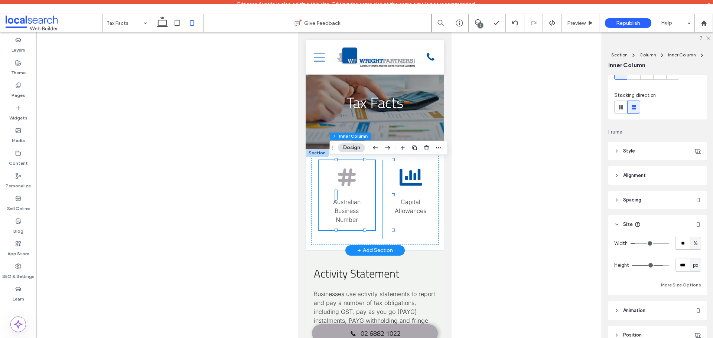
scroll to position [0, 74]
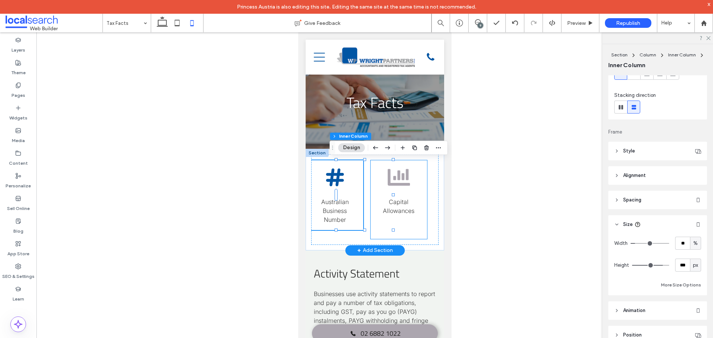
click at [399, 177] on icon at bounding box center [398, 177] width 22 height 17
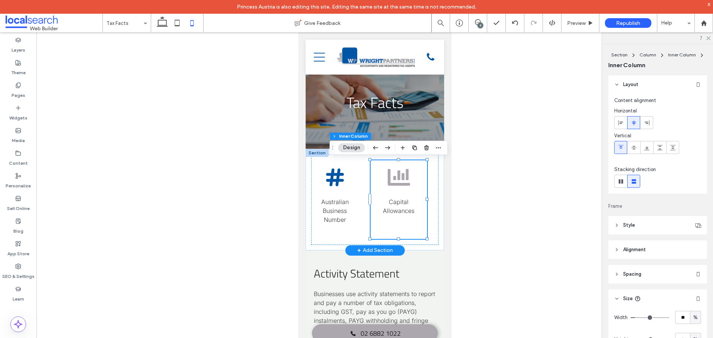
click at [399, 177] on icon at bounding box center [398, 177] width 22 height 17
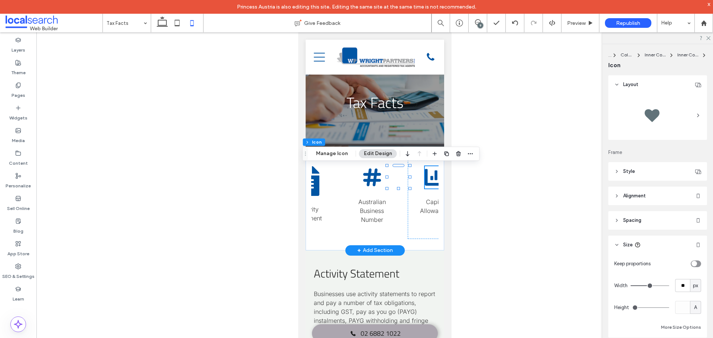
scroll to position [0, 0]
